Goal: Task Accomplishment & Management: Complete application form

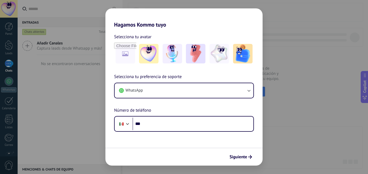
click at [302, 44] on div "Hagamos Kommo tuyo Selecciona tu avatar Selecciona tu preferencia de soporte Wh…" at bounding box center [184, 87] width 368 height 174
click at [234, 157] on span "Siguiente" at bounding box center [238, 157] width 18 height 4
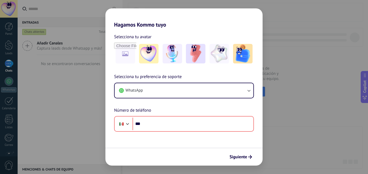
click at [85, 94] on div "Hagamos Kommo tuyo Selecciona tu avatar Selecciona tu preferencia de soporte Wh…" at bounding box center [184, 87] width 368 height 174
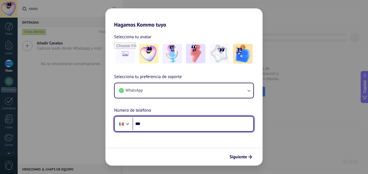
click at [161, 124] on input "***" at bounding box center [192, 123] width 121 height 12
